Goal: Task Accomplishment & Management: Manage account settings

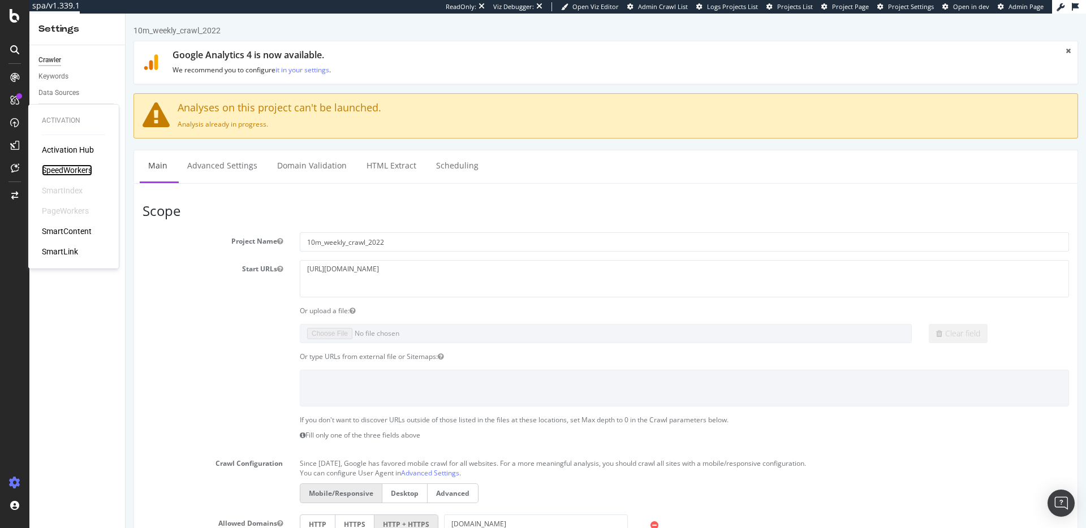
click at [69, 168] on div "SpeedWorkers" at bounding box center [67, 170] width 50 height 11
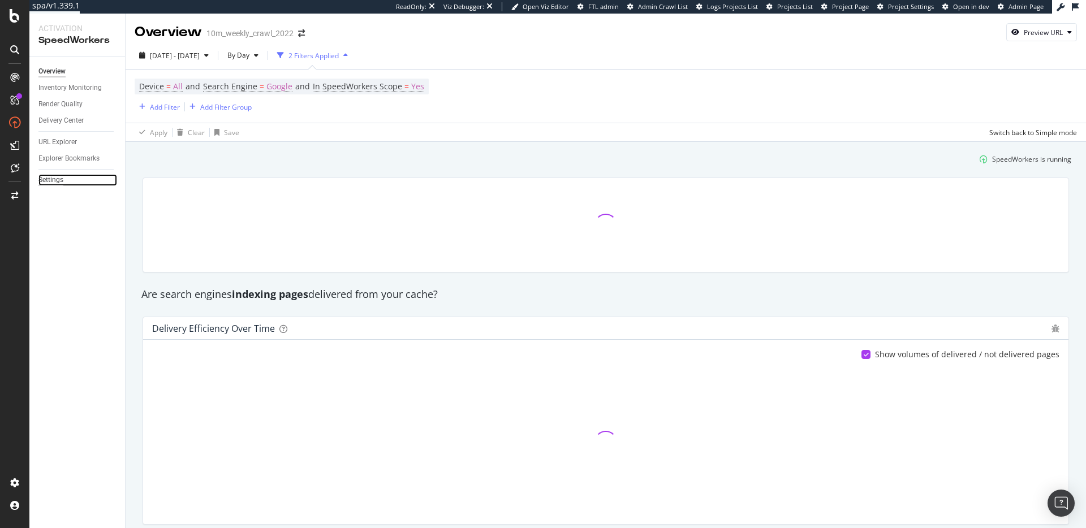
click at [42, 184] on div "Settings" at bounding box center [50, 180] width 25 height 12
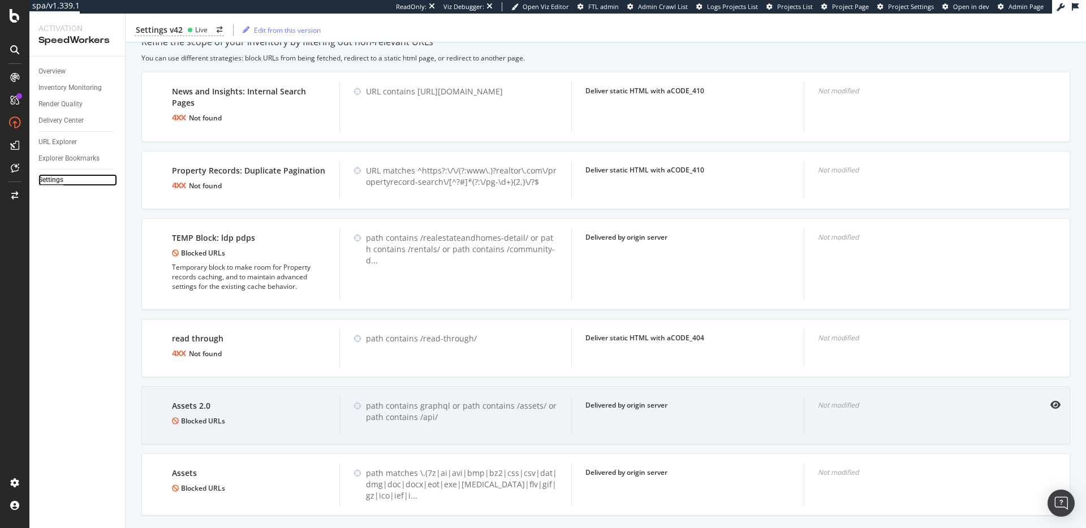
scroll to position [1201, 0]
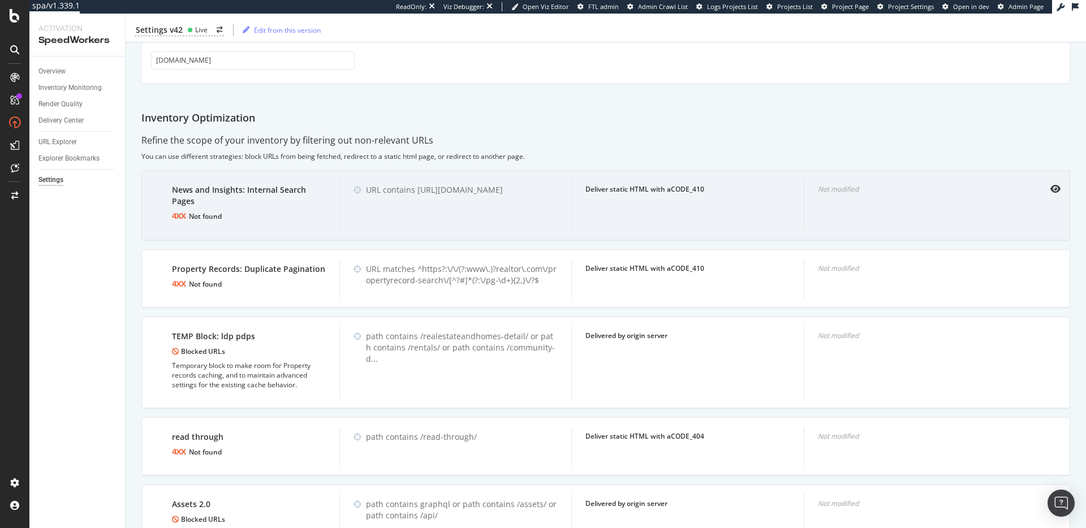
click at [385, 184] on div "URL contains [URL][DOMAIN_NAME]" at bounding box center [462, 189] width 192 height 11
click at [464, 184] on div "URL contains [URL][DOMAIN_NAME]" at bounding box center [462, 189] width 192 height 11
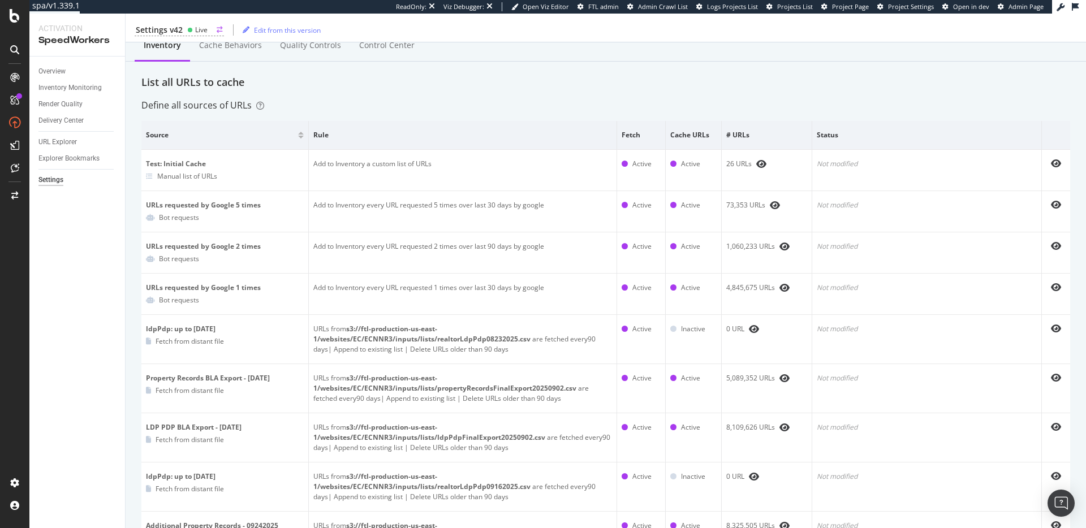
scroll to position [0, 0]
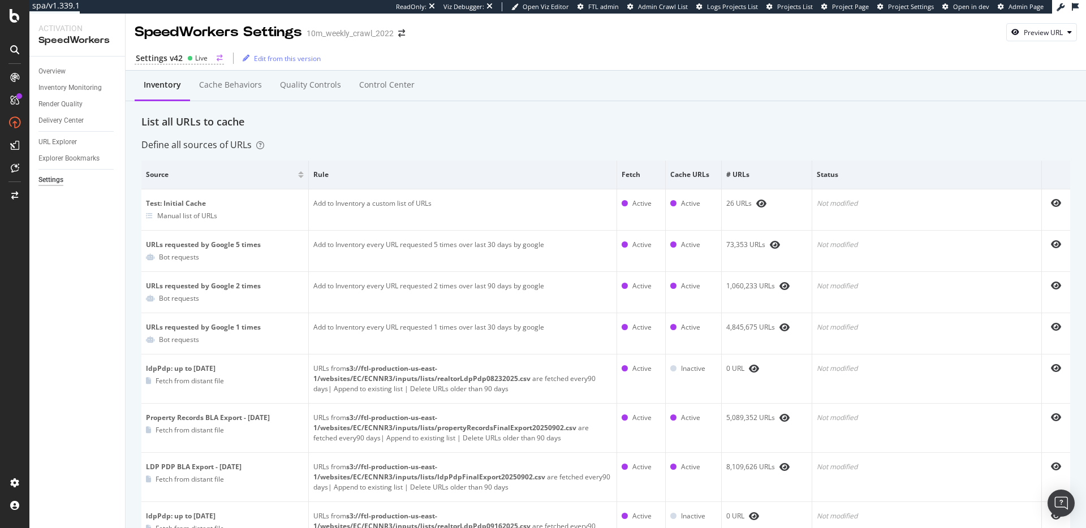
click at [175, 57] on div "Settings v42" at bounding box center [159, 58] width 47 height 11
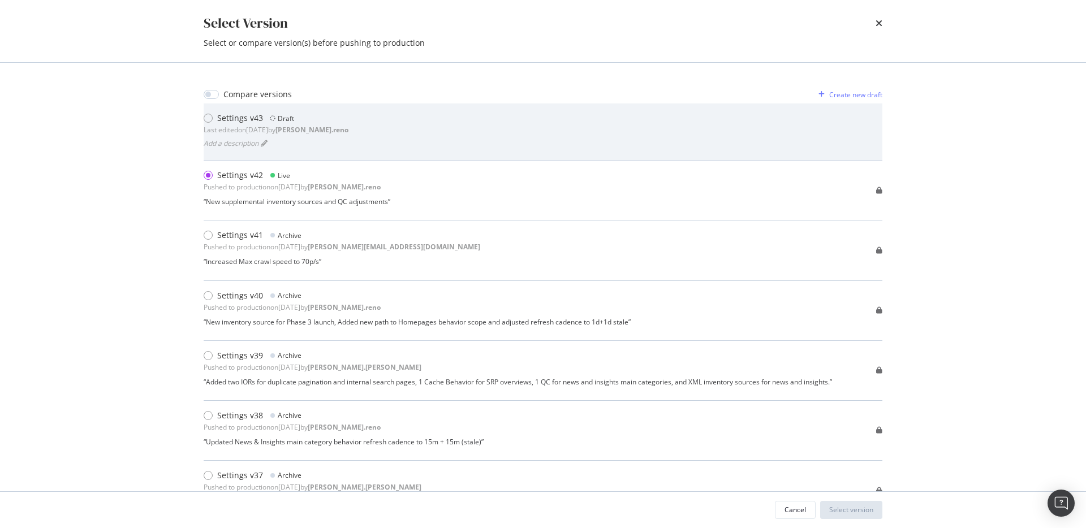
click at [434, 144] on div "Settings v43 Draft Last edited on 2025 Oct 8th by dan.reno Add a description" at bounding box center [543, 132] width 679 height 38
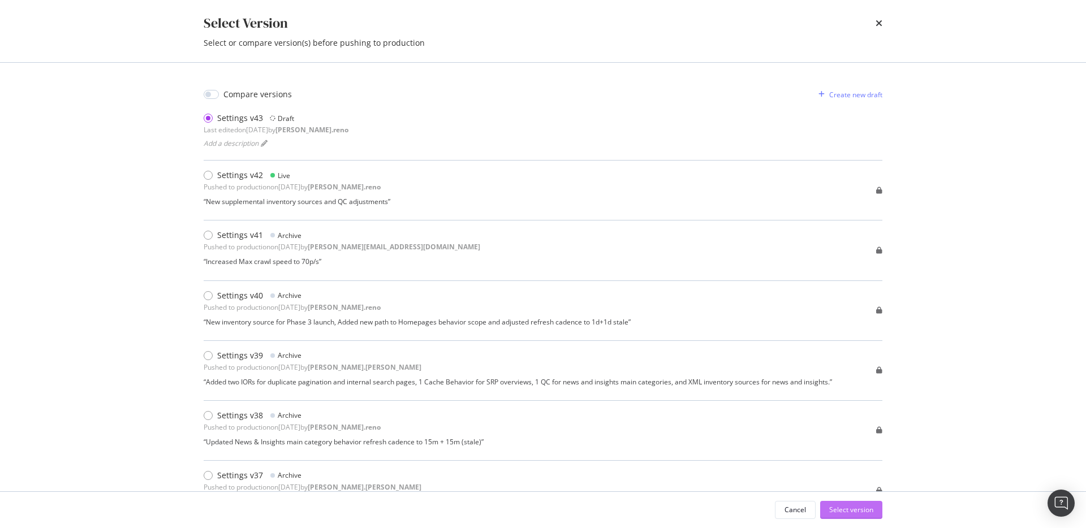
click at [849, 496] on div "Select version" at bounding box center [851, 510] width 44 height 10
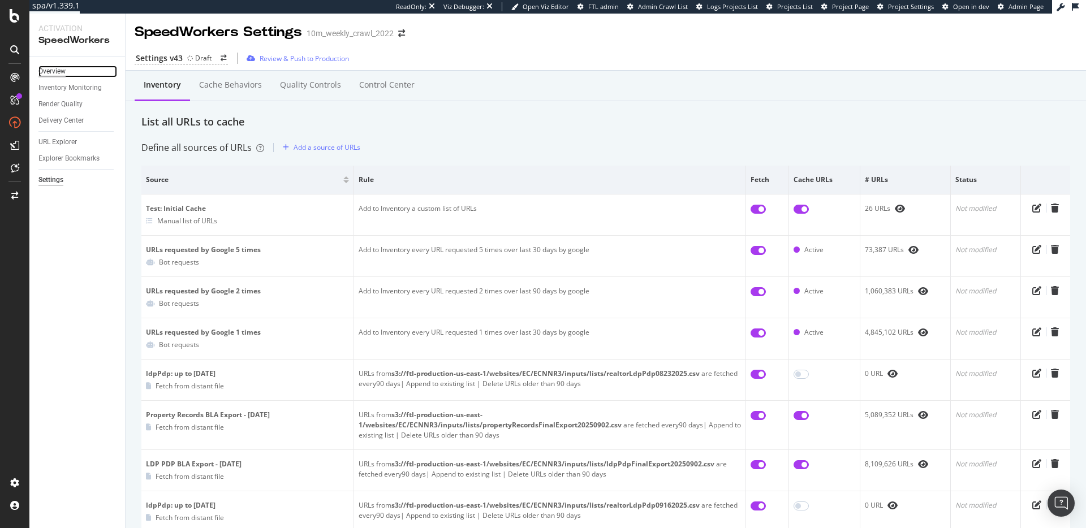
click at [61, 67] on div "Overview" at bounding box center [51, 72] width 27 height 12
drag, startPoint x: 498, startPoint y: 137, endPoint x: 426, endPoint y: 132, distance: 72.0
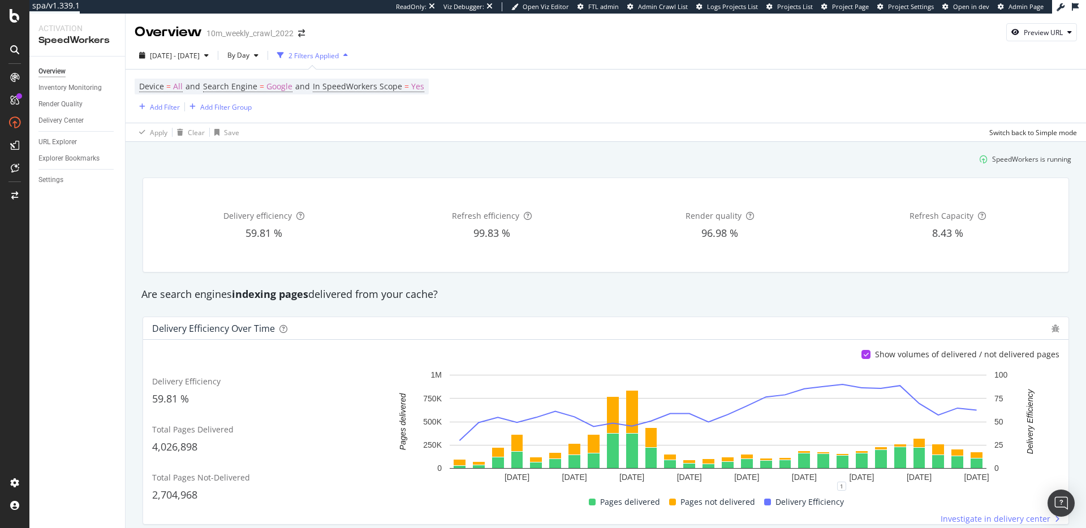
click at [478, 290] on div "Are search engines indexing pages delivered from your cache?" at bounding box center [606, 294] width 940 height 15
click at [50, 184] on div "Settings" at bounding box center [50, 180] width 25 height 12
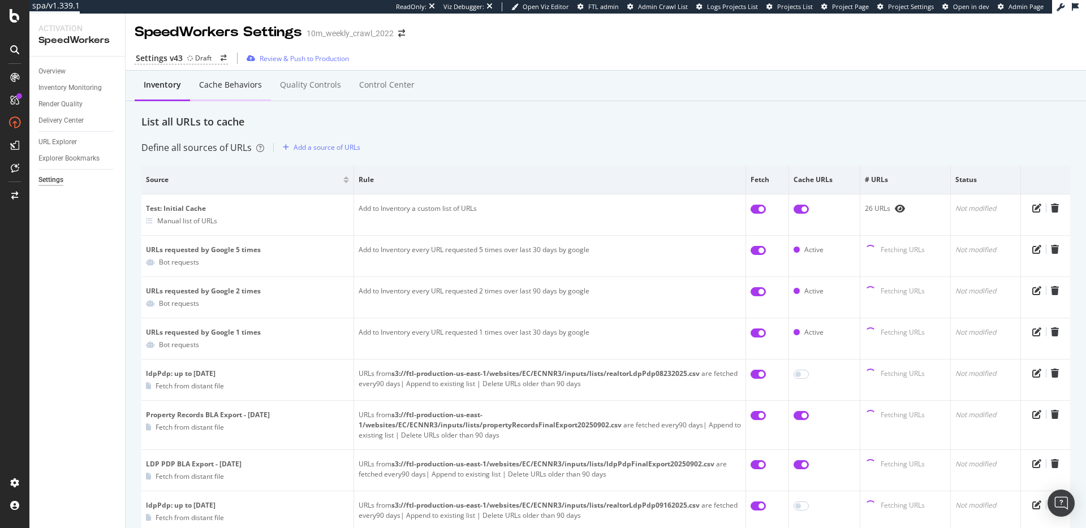
click at [231, 84] on div "Cache behaviors" at bounding box center [230, 84] width 63 height 11
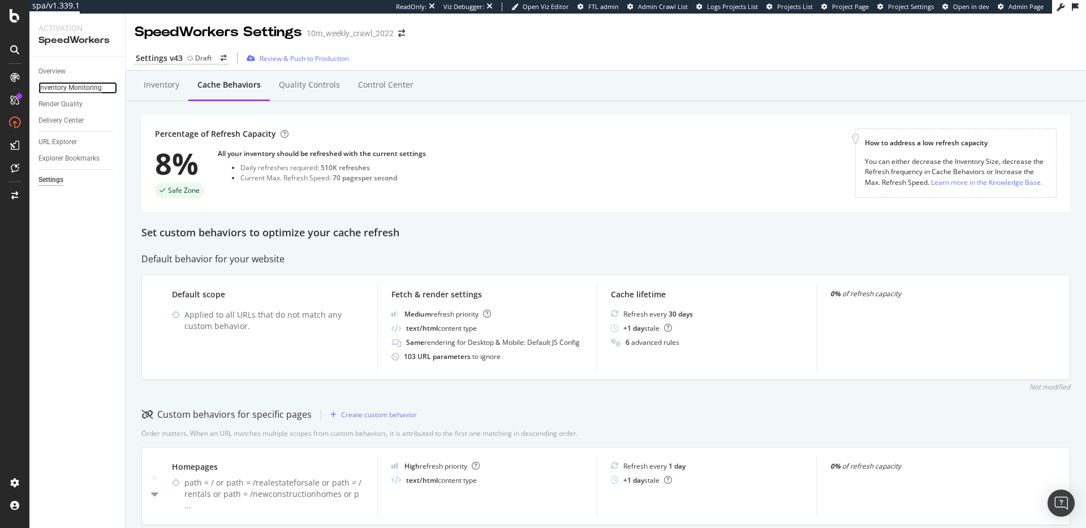
click at [49, 86] on div "Inventory Monitoring" at bounding box center [69, 88] width 63 height 12
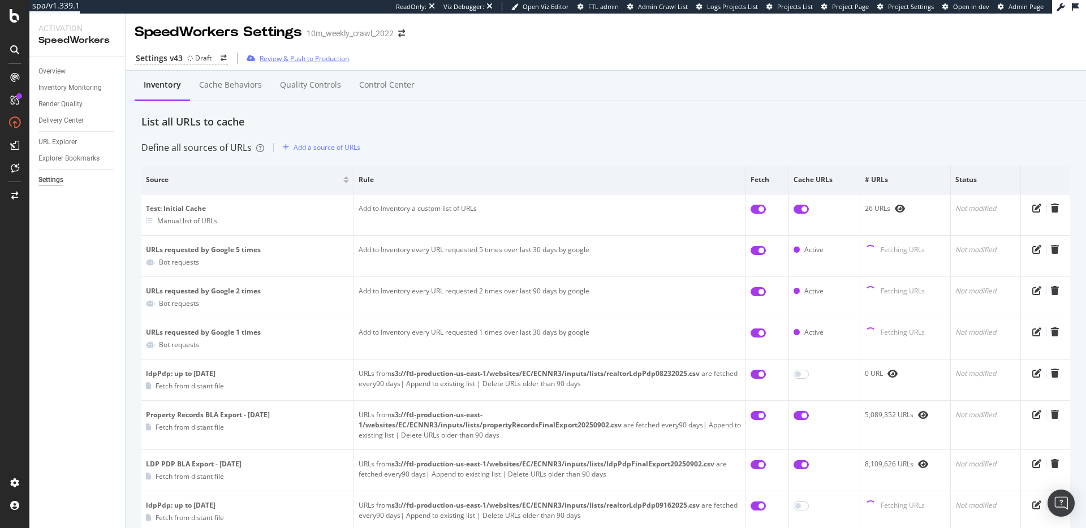
click at [288, 59] on div "Review & Push to Production" at bounding box center [304, 59] width 89 height 10
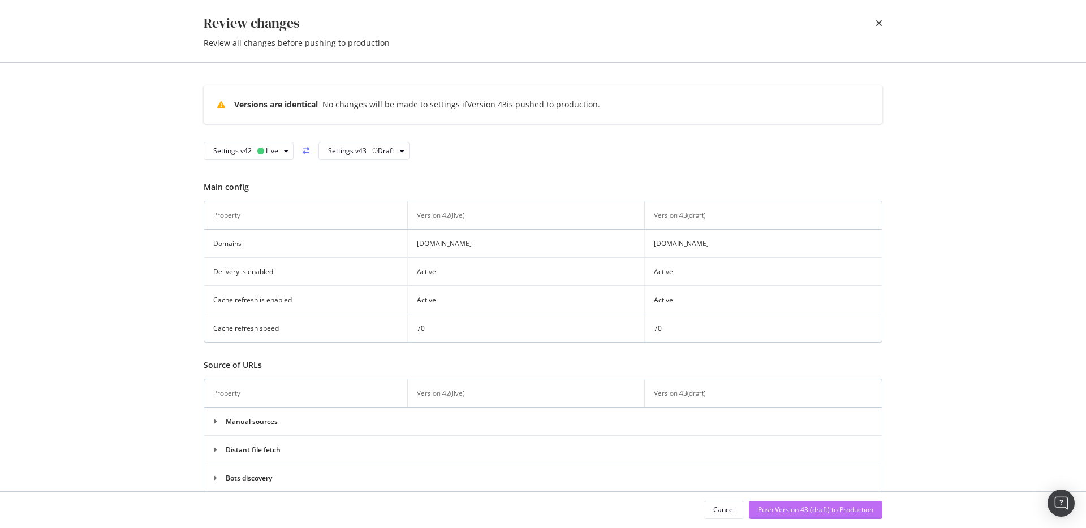
click at [790, 511] on div "Push Version 43 (draft) to Production" at bounding box center [815, 510] width 115 height 10
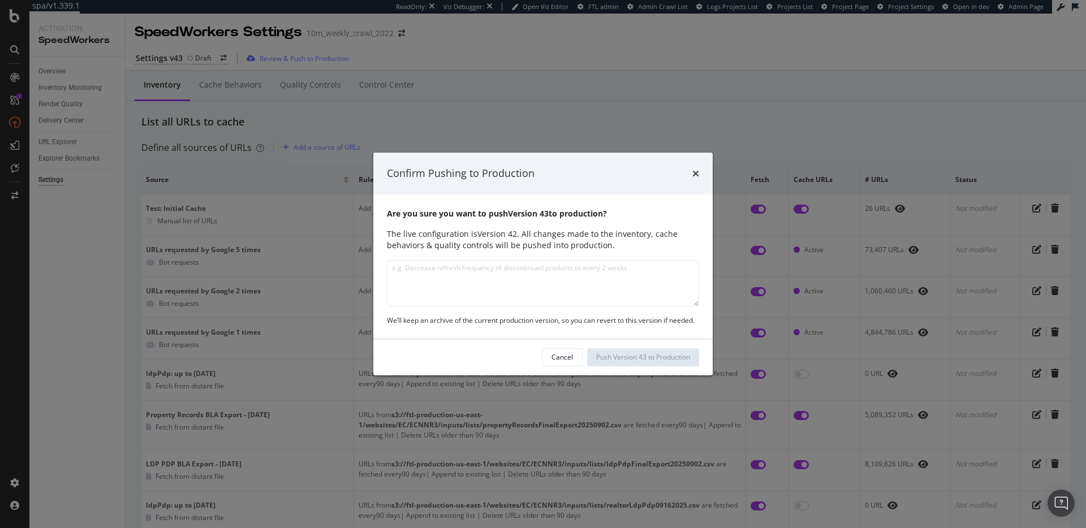
click at [472, 288] on textarea "modal" at bounding box center [543, 283] width 312 height 46
type textarea "Adjusted behavior"
click at [698, 173] on icon "times" at bounding box center [696, 173] width 7 height 9
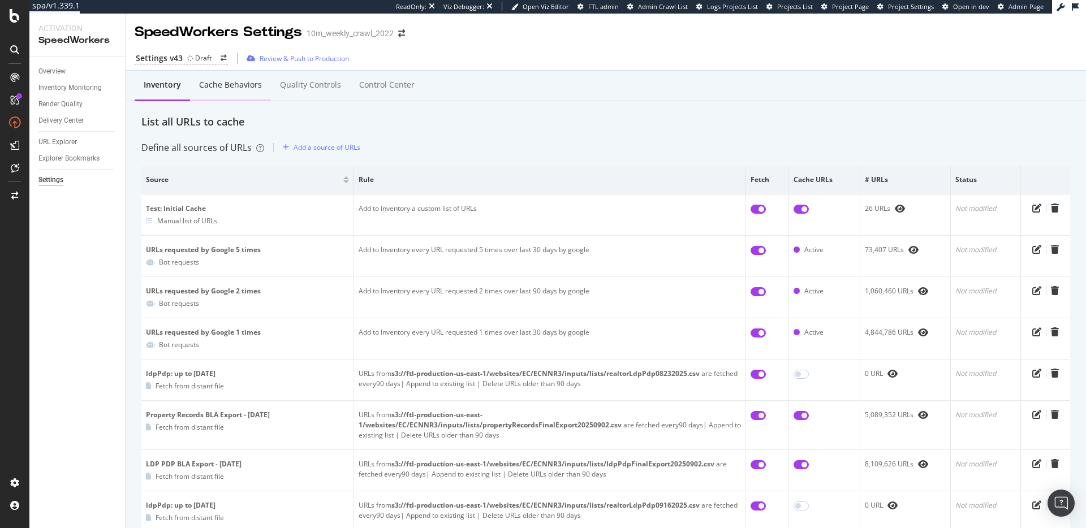
click at [247, 83] on div "Cache behaviors" at bounding box center [230, 84] width 63 height 11
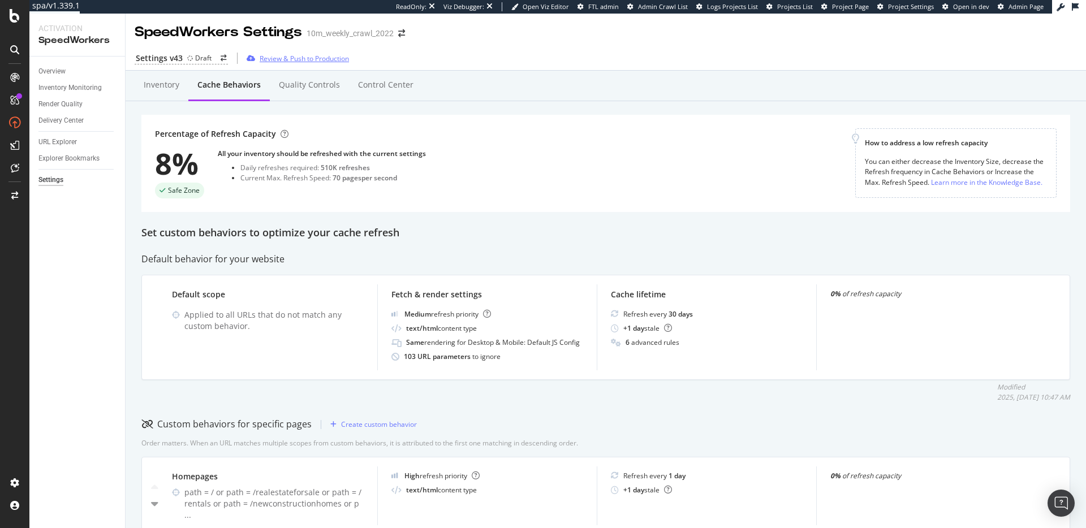
click at [310, 55] on div "Review & Push to Production" at bounding box center [304, 59] width 89 height 10
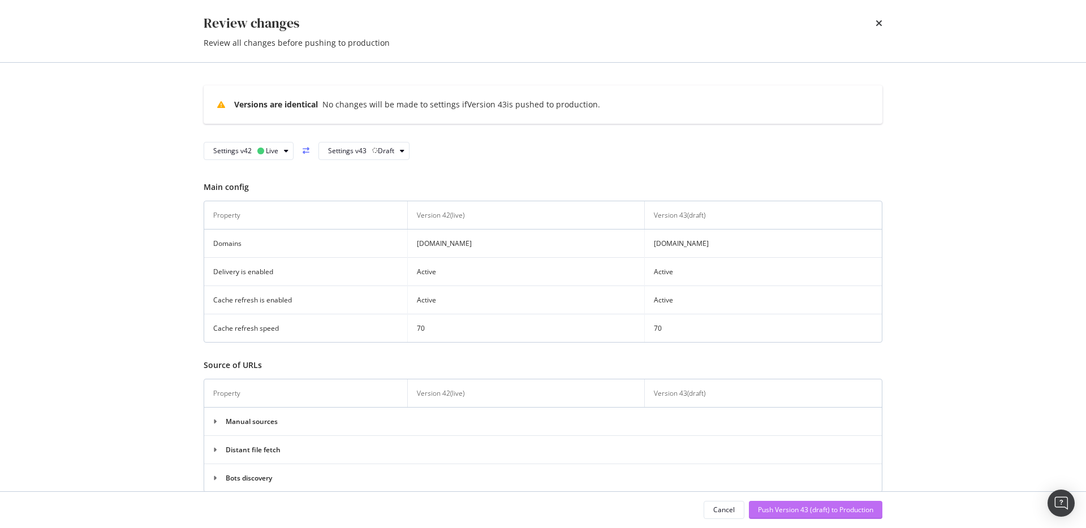
click at [816, 509] on div "Push Version 43 (draft) to Production" at bounding box center [815, 510] width 115 height 10
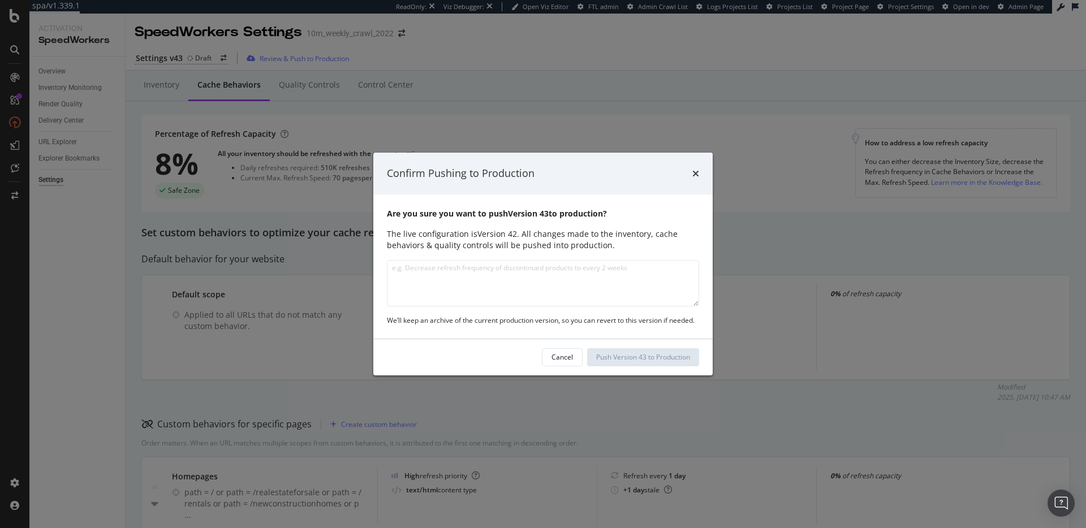
click at [535, 282] on textarea "modal" at bounding box center [543, 283] width 312 height 46
type textarea "Adjusted main behavior default crawl speed"
click at [621, 358] on div "Push Version 43 to Production" at bounding box center [643, 357] width 94 height 10
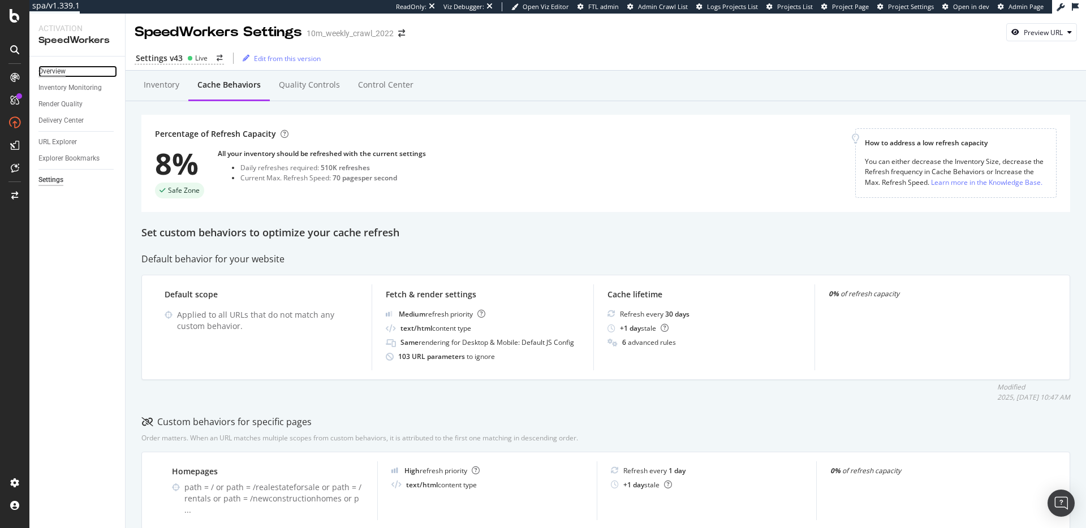
click at [50, 70] on div "Overview" at bounding box center [51, 72] width 27 height 12
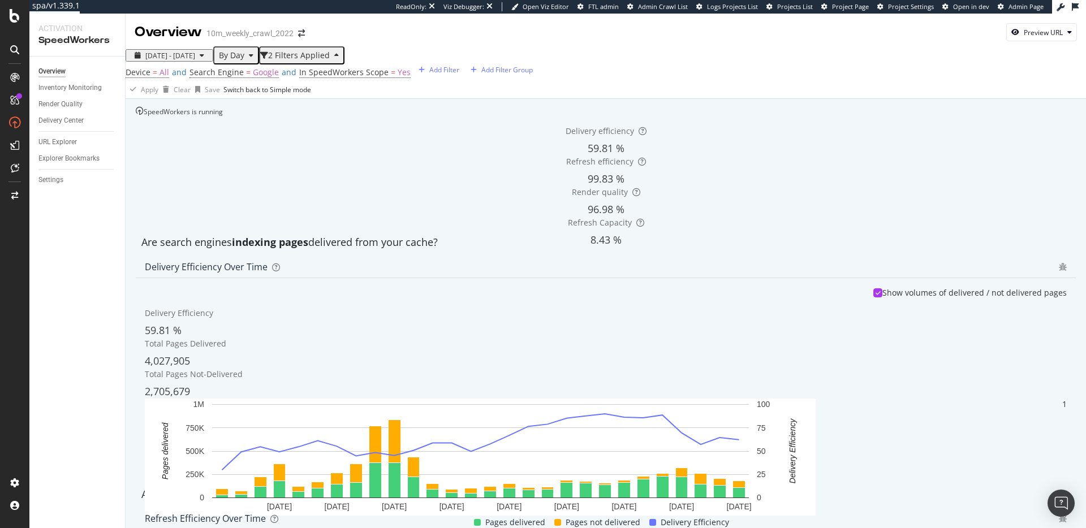
click at [301, 174] on div "Delivery efficiency 59.81 % Refresh efficiency 99.83 % Render quality 96.98 % R…" at bounding box center [606, 173] width 940 height 113
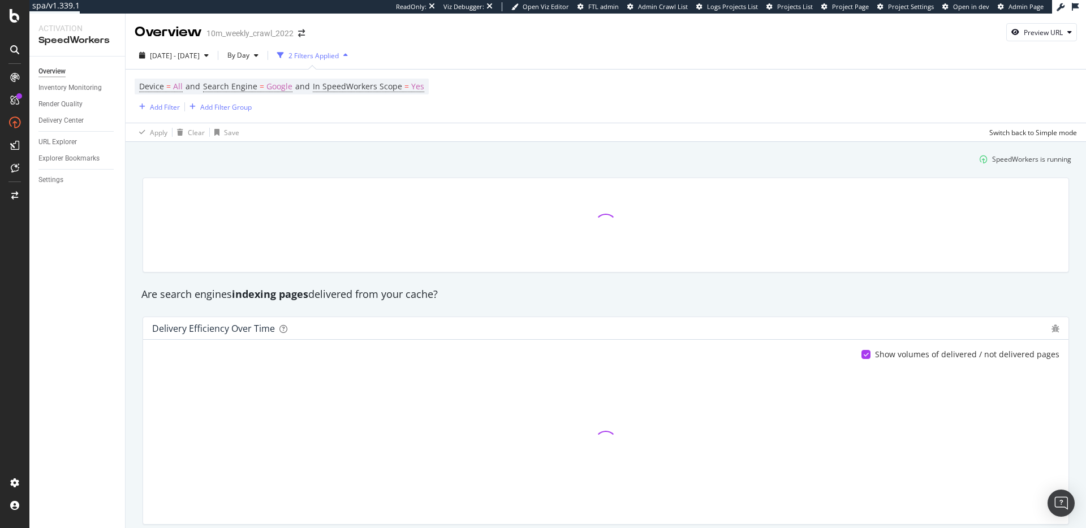
click at [509, 158] on div "SpeedWorkers is running" at bounding box center [606, 159] width 940 height 19
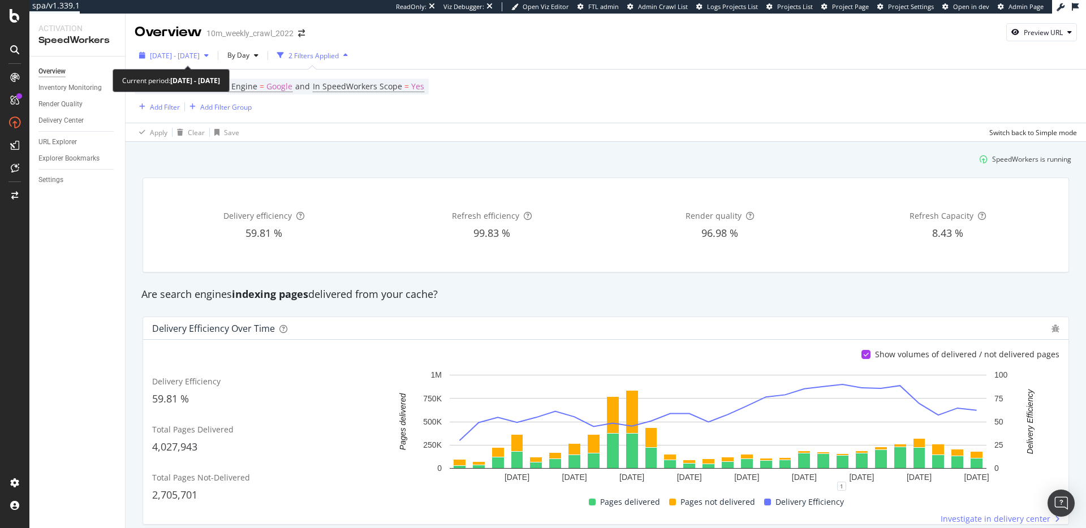
click at [195, 55] on span "[DATE] - [DATE]" at bounding box center [175, 56] width 50 height 10
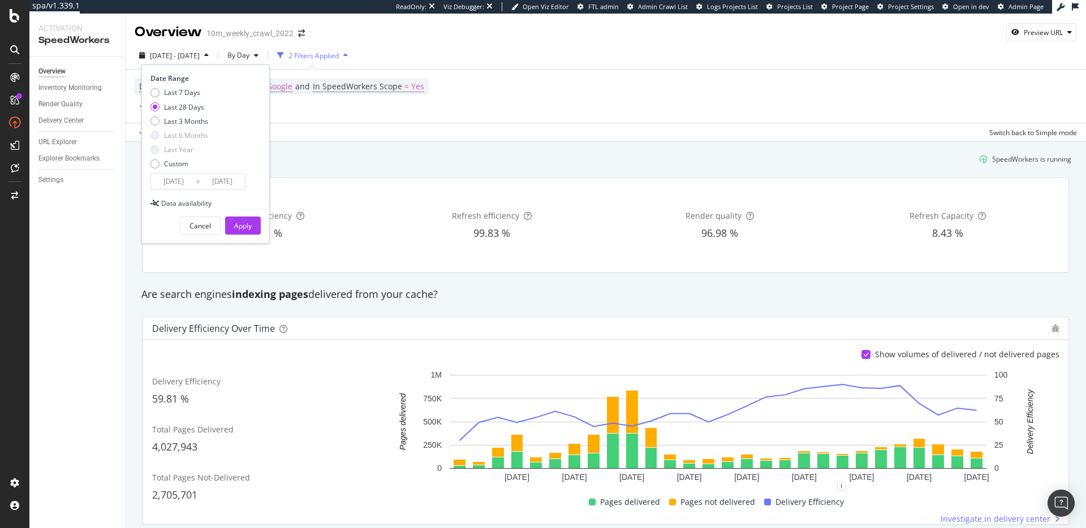
click at [193, 182] on input "[DATE]" at bounding box center [173, 182] width 45 height 16
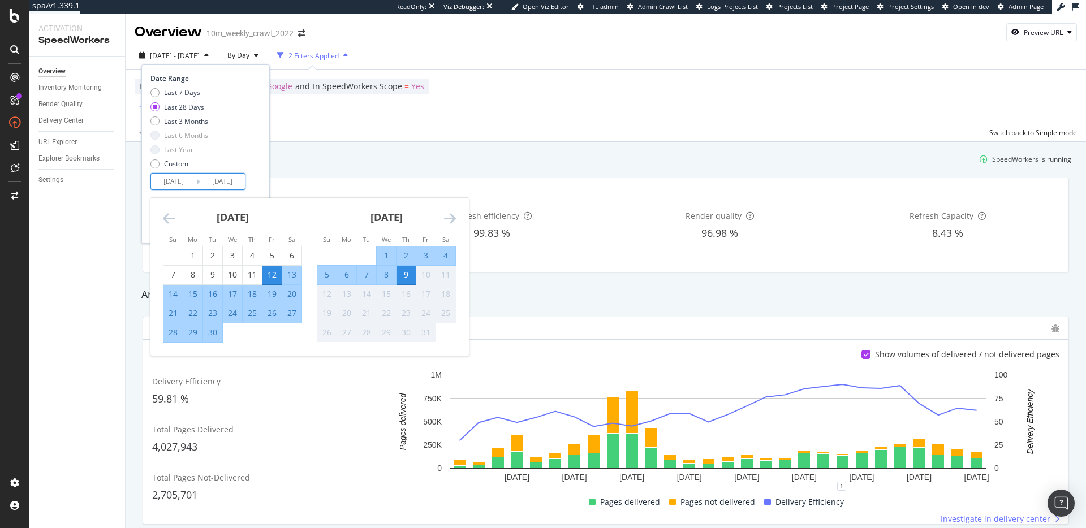
click at [388, 277] on div "8" at bounding box center [386, 274] width 19 height 11
type input "[DATE]"
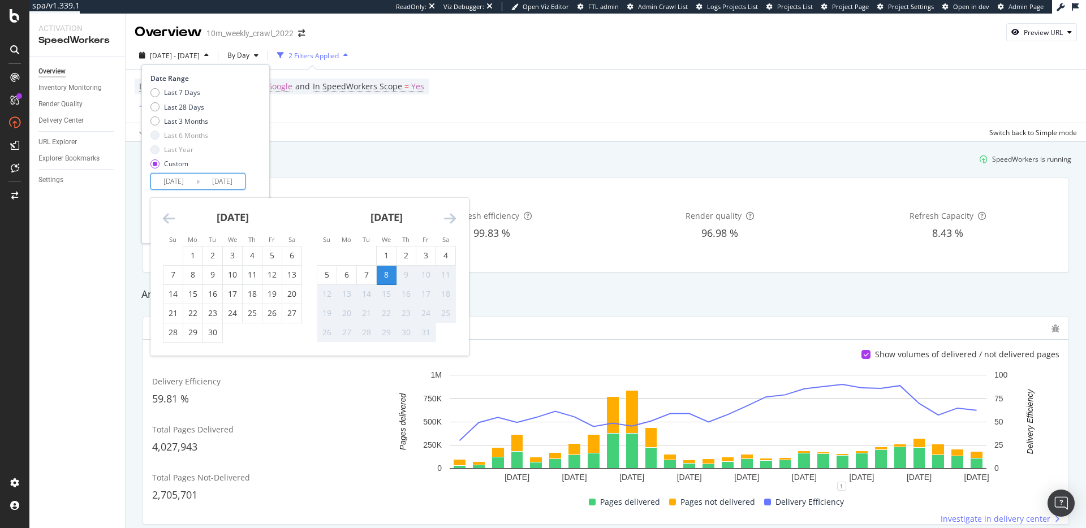
click at [255, 179] on div "Date Range Last 7 Days Last 28 Days Last 3 Months Last 6 Months Last Year Custo…" at bounding box center [205, 132] width 108 height 117
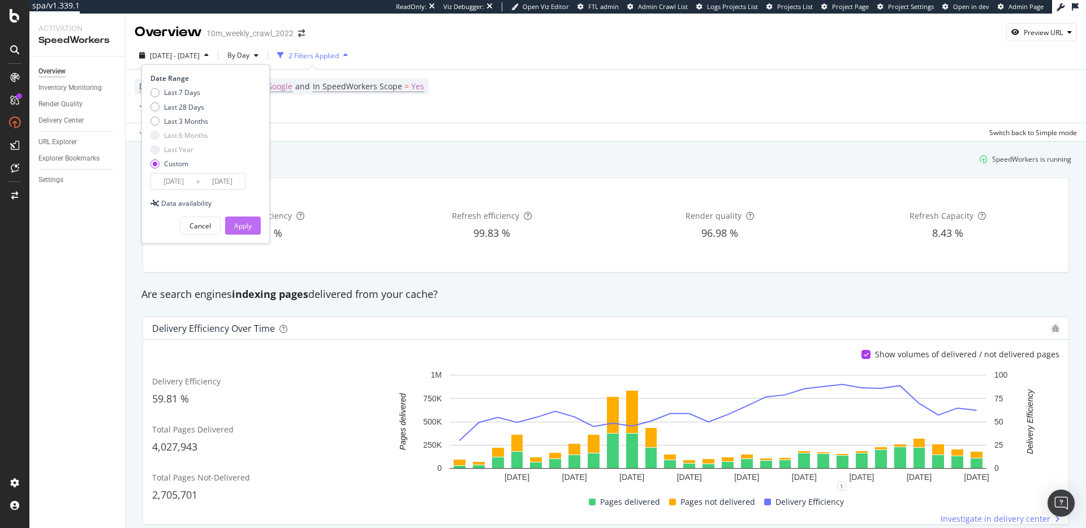
click at [254, 227] on button "Apply" at bounding box center [243, 226] width 36 height 18
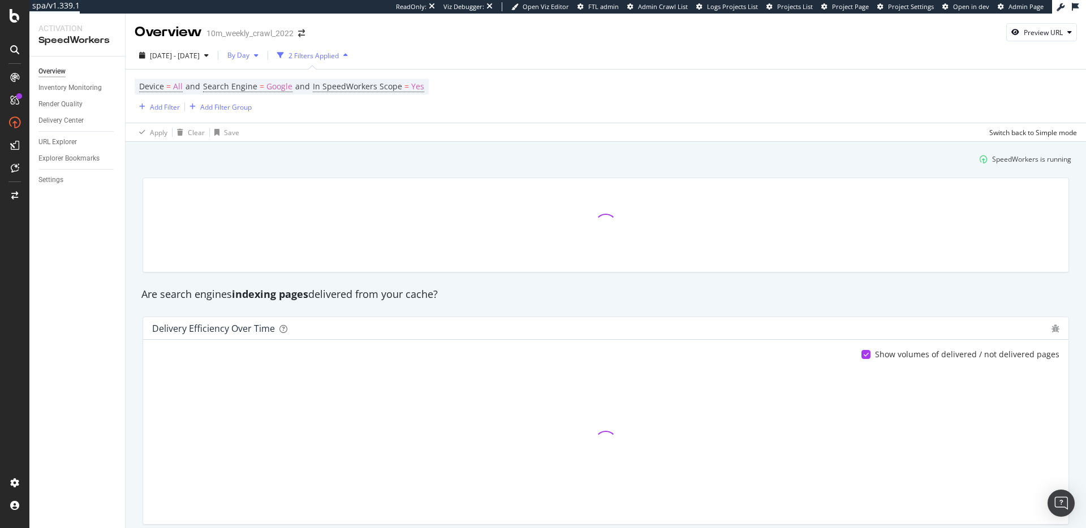
click at [263, 54] on div "button" at bounding box center [257, 55] width 14 height 7
click at [279, 77] on div "By Hour" at bounding box center [261, 78] width 48 height 16
click at [475, 159] on div "SpeedWorkers is running" at bounding box center [606, 159] width 940 height 19
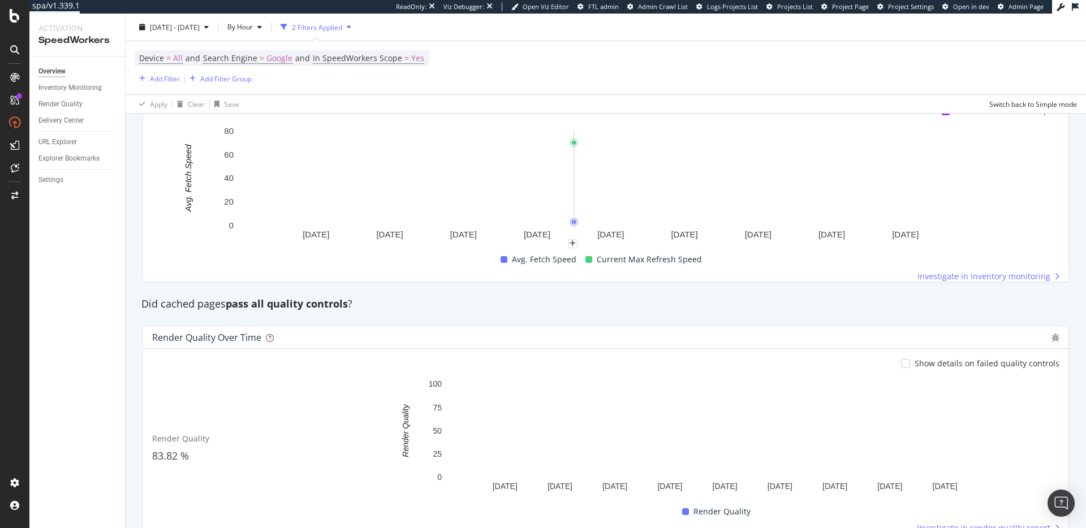
scroll to position [692, 0]
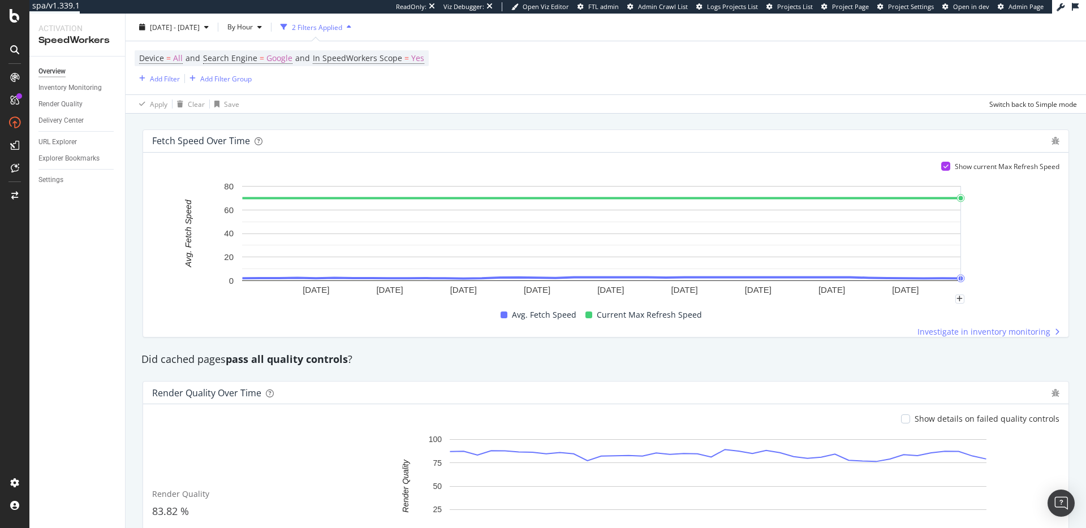
click at [1035, 281] on rect "A chart." at bounding box center [601, 239] width 899 height 119
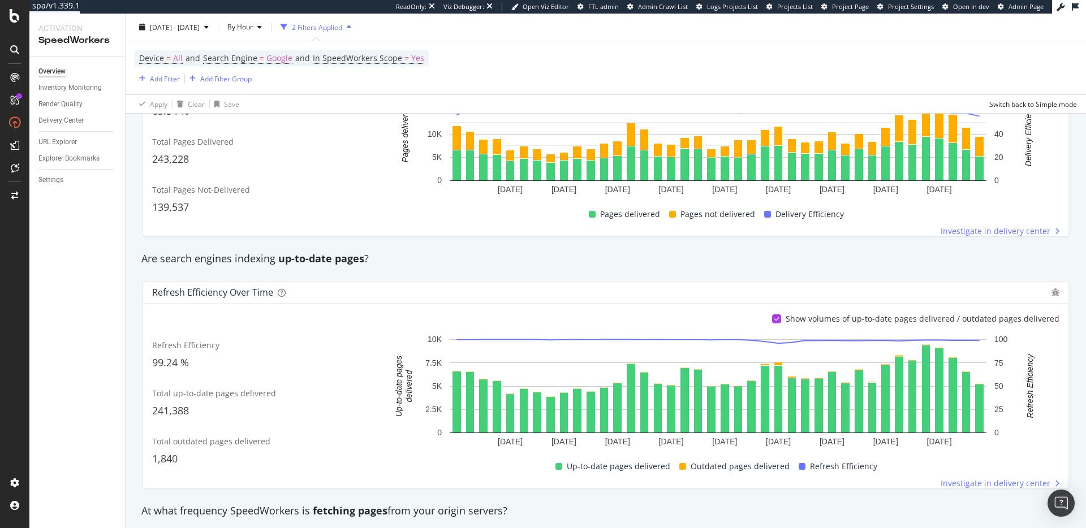
scroll to position [0, 0]
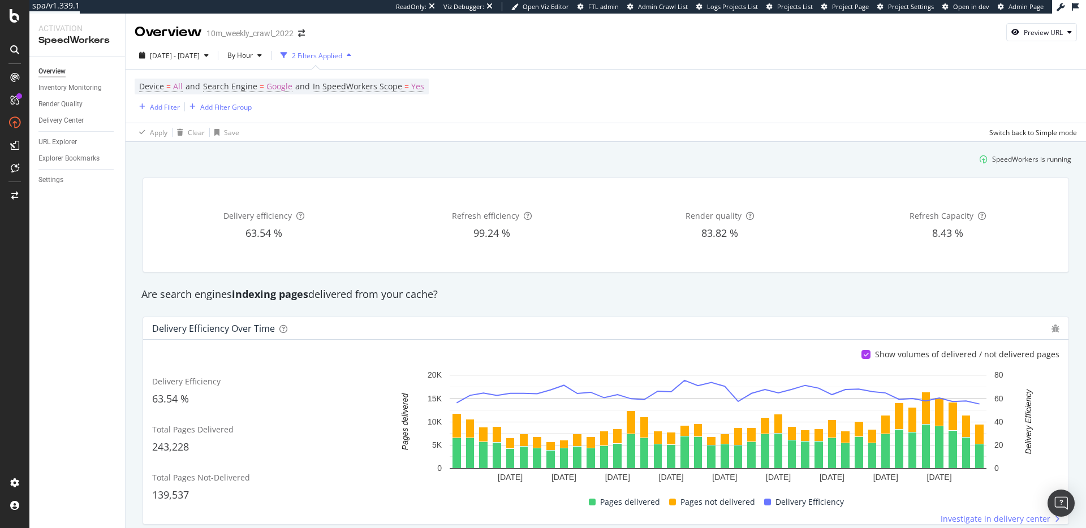
drag, startPoint x: 232, startPoint y: 167, endPoint x: 224, endPoint y: 164, distance: 8.4
click at [232, 167] on div "SpeedWorkers is running" at bounding box center [606, 159] width 940 height 19
click at [54, 180] on div "Settings" at bounding box center [50, 180] width 25 height 12
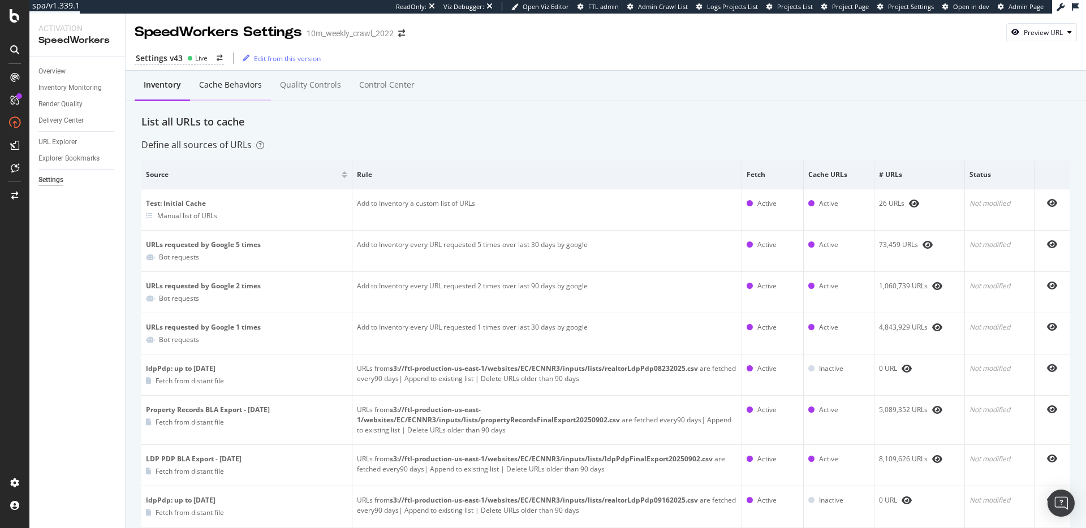
click at [229, 90] on div "Cache behaviors" at bounding box center [230, 84] width 63 height 11
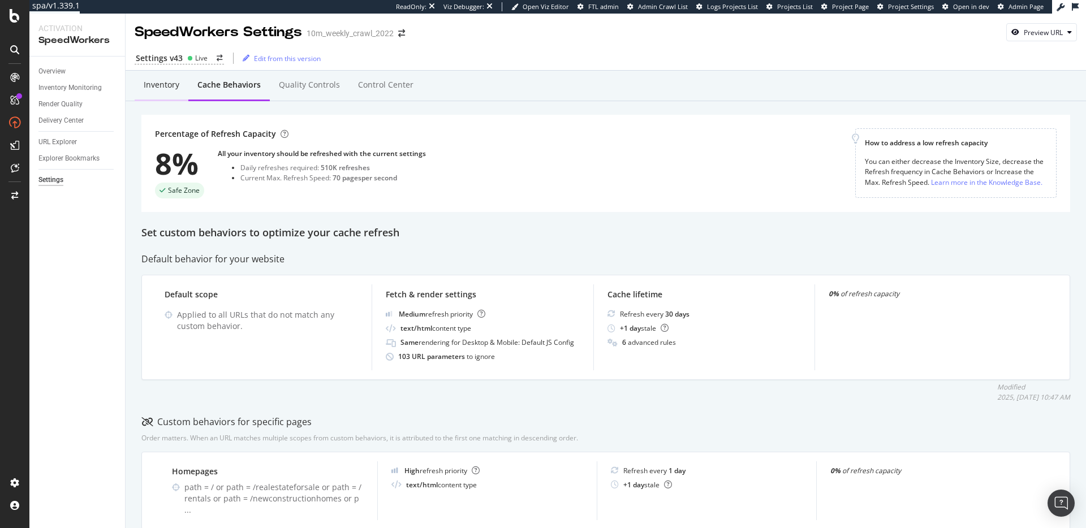
click at [144, 84] on div "Inventory" at bounding box center [162, 84] width 36 height 11
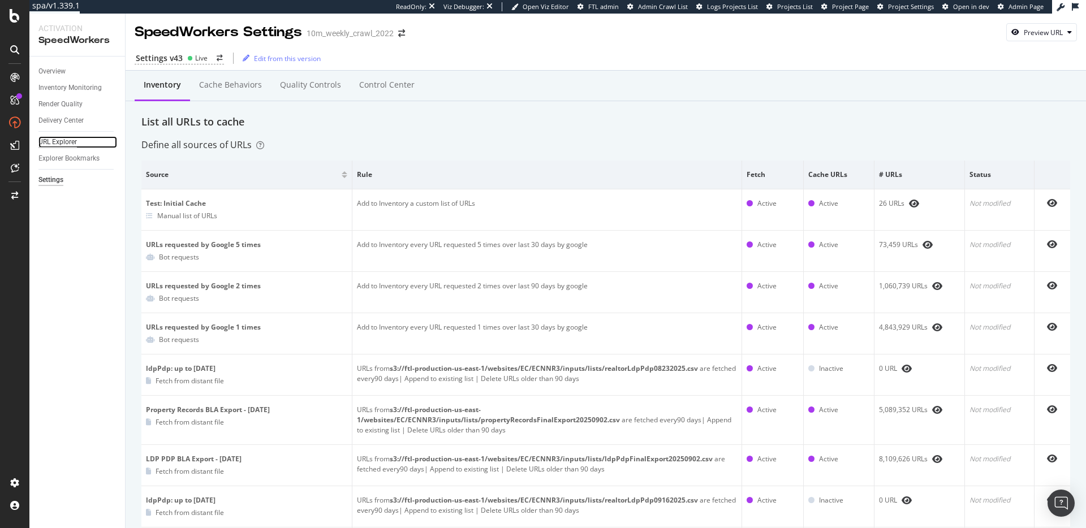
click at [71, 139] on div "URL Explorer" at bounding box center [57, 142] width 38 height 12
